Goal: Task Accomplishment & Management: Use online tool/utility

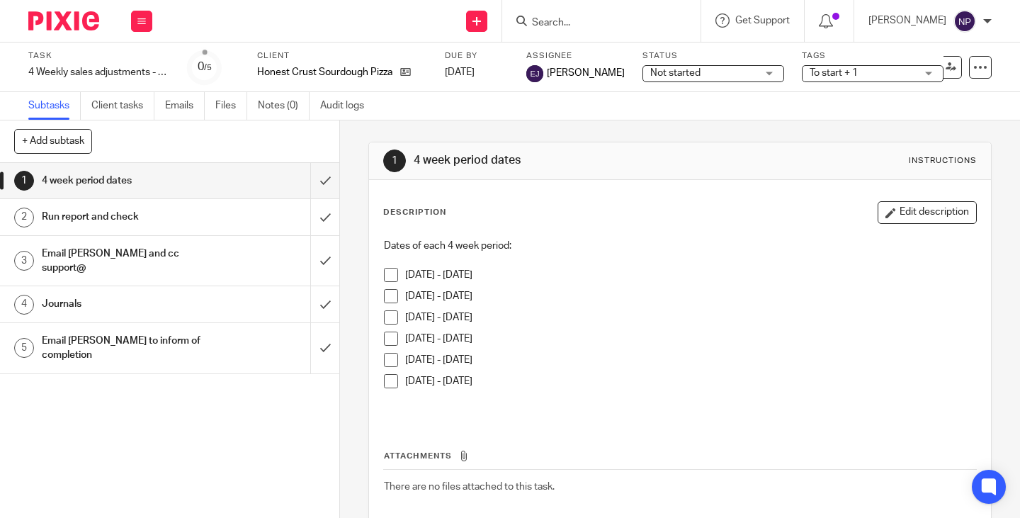
click at [554, 17] on input "Search" at bounding box center [593, 23] width 127 height 13
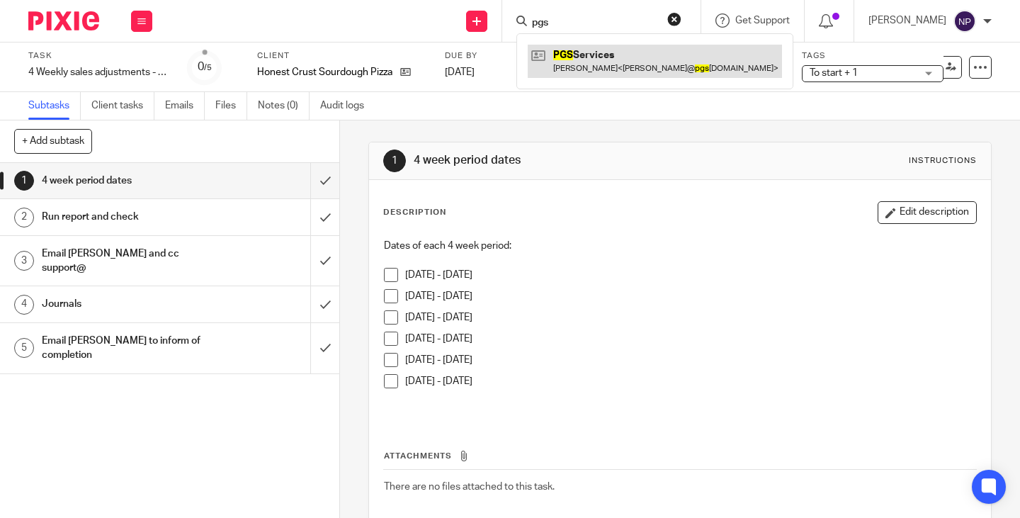
type input "pgs"
click at [601, 67] on link at bounding box center [655, 61] width 254 height 33
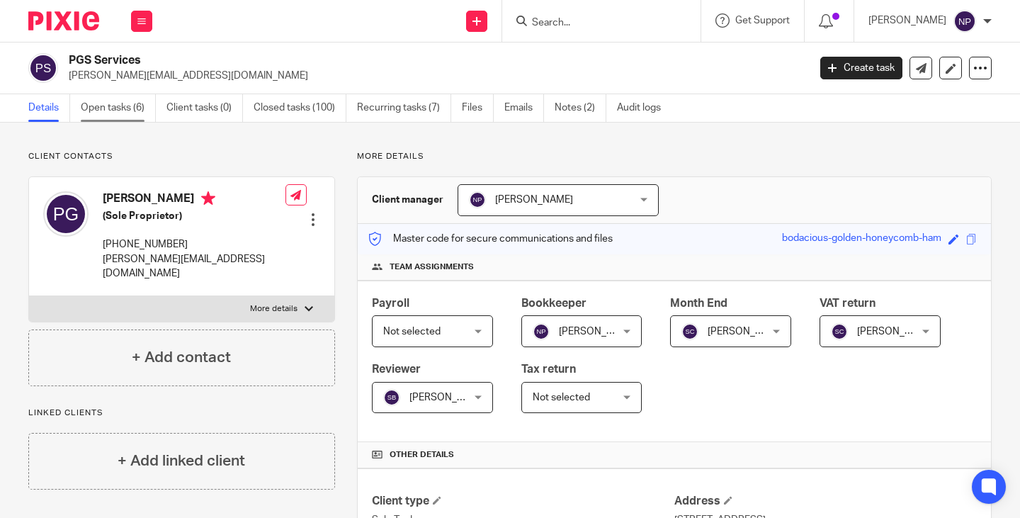
click at [104, 103] on link "Open tasks (6)" at bounding box center [118, 108] width 75 height 28
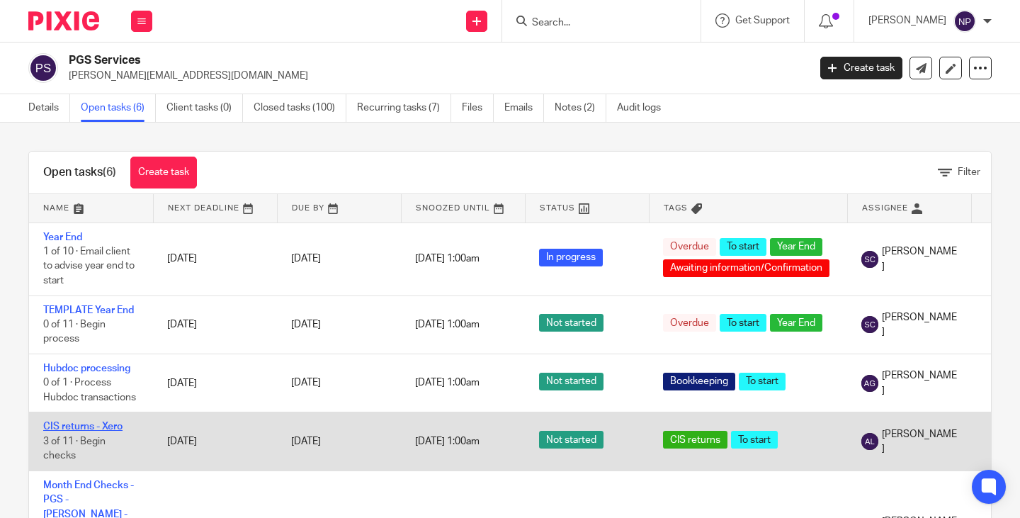
click at [85, 427] on link "CIS returns - Xero" at bounding box center [82, 426] width 79 height 10
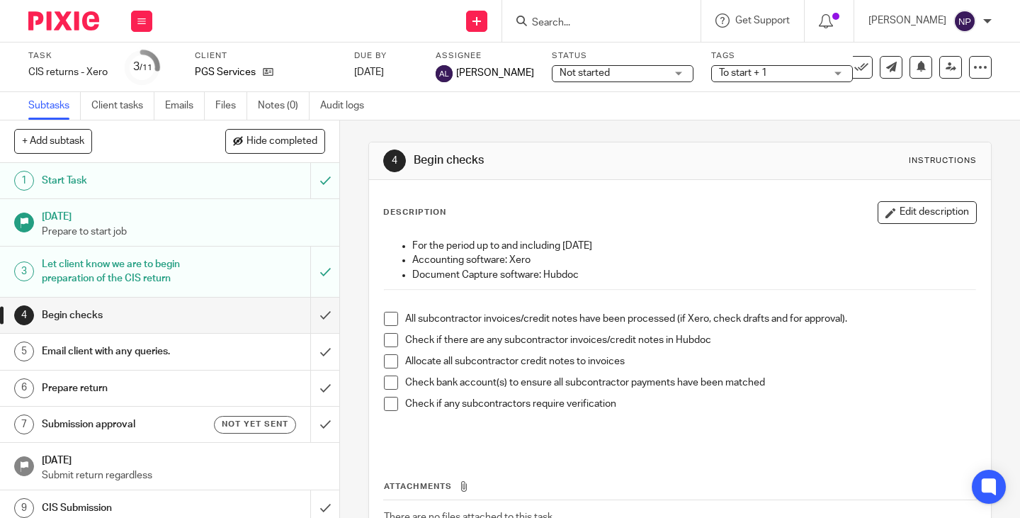
click at [137, 348] on h1 "Email client with any queries." at bounding box center [127, 351] width 170 height 21
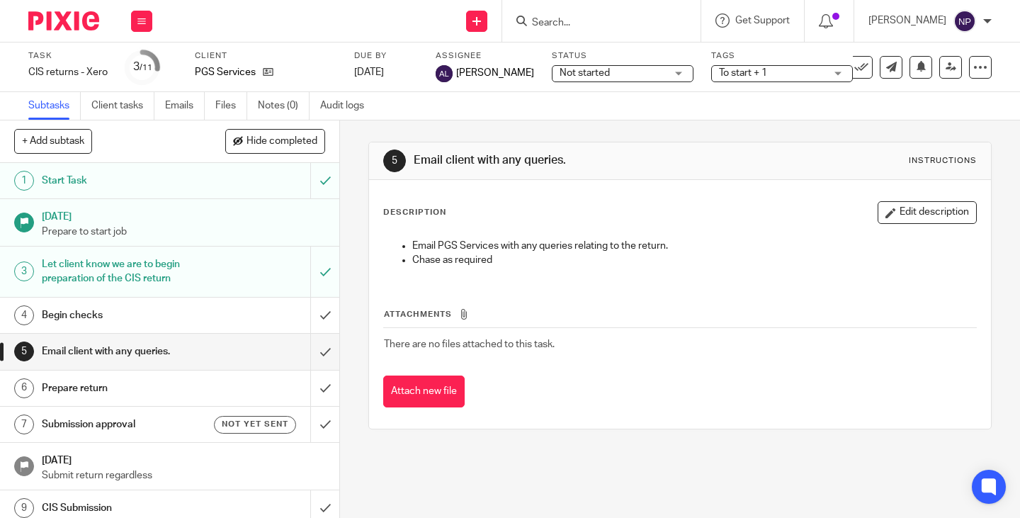
click at [109, 386] on h1 "Prepare return" at bounding box center [127, 387] width 170 height 21
